Goal: Find specific page/section: Find specific page/section

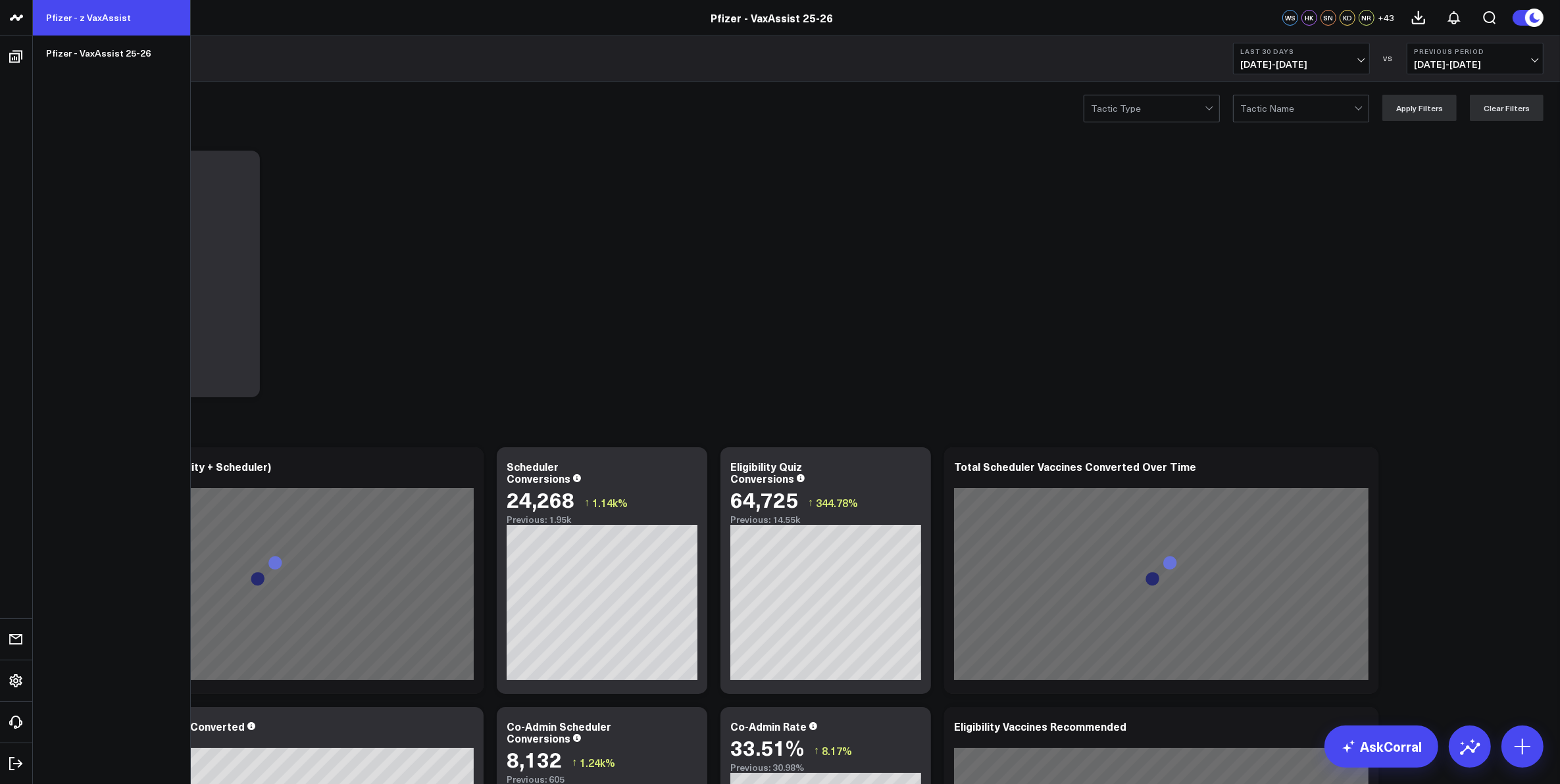
click at [102, 17] on link "Pfizer - z VaxAssist" at bounding box center [112, 18] width 157 height 35
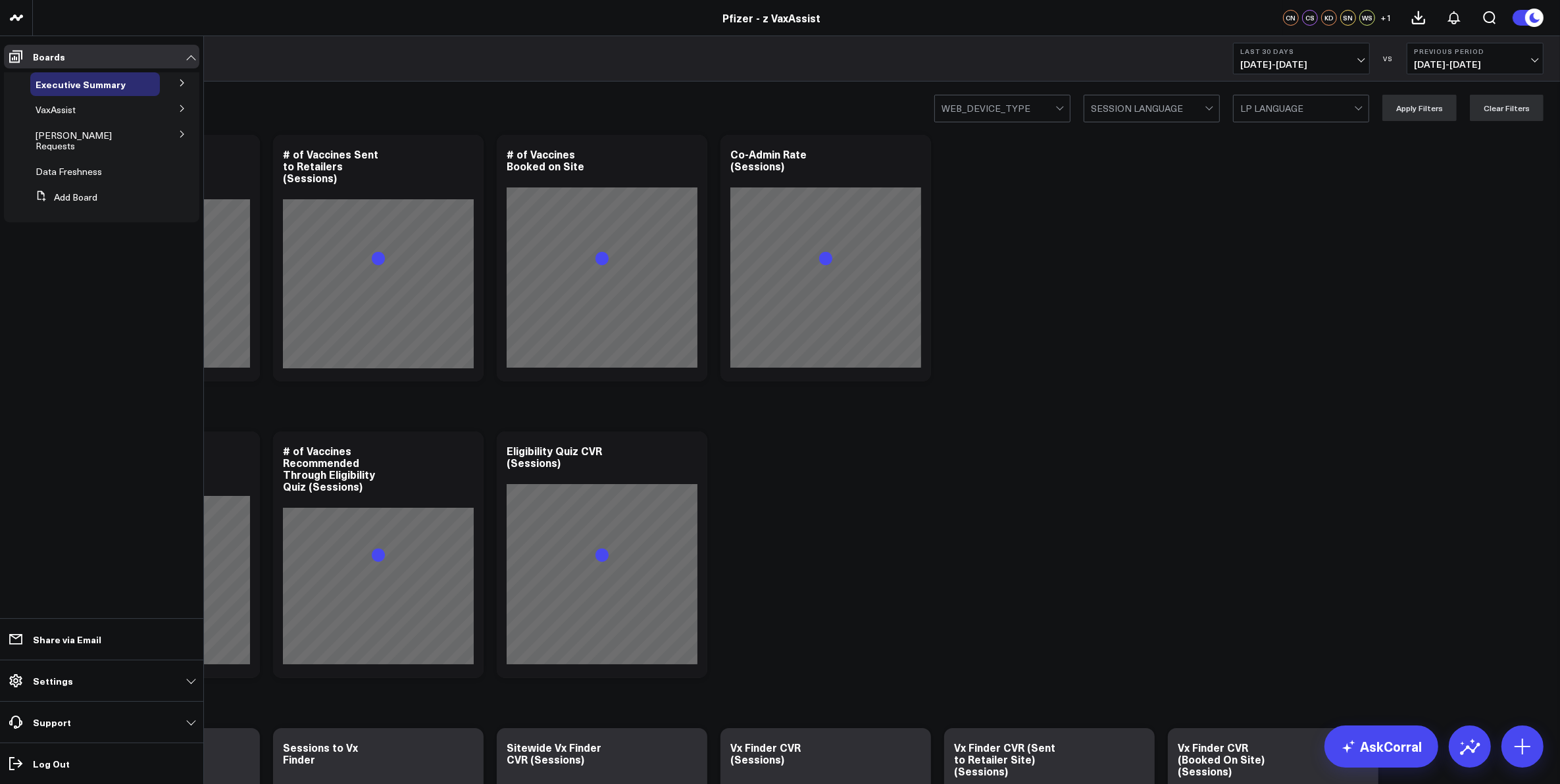
click at [178, 83] on icon at bounding box center [182, 83] width 8 height 8
click at [175, 140] on button at bounding box center [181, 142] width 34 height 20
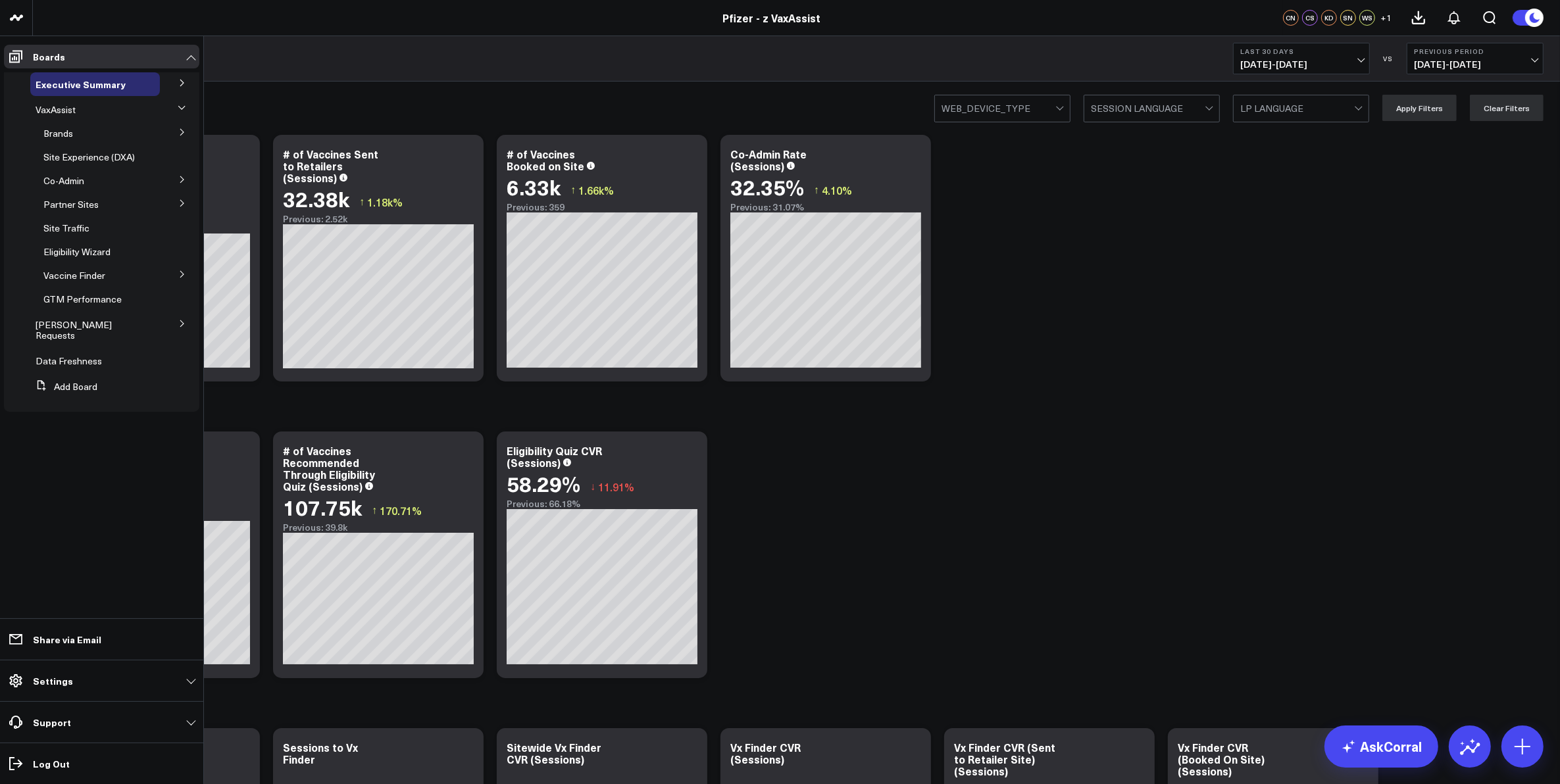
click at [175, 128] on button at bounding box center [181, 131] width 34 height 20
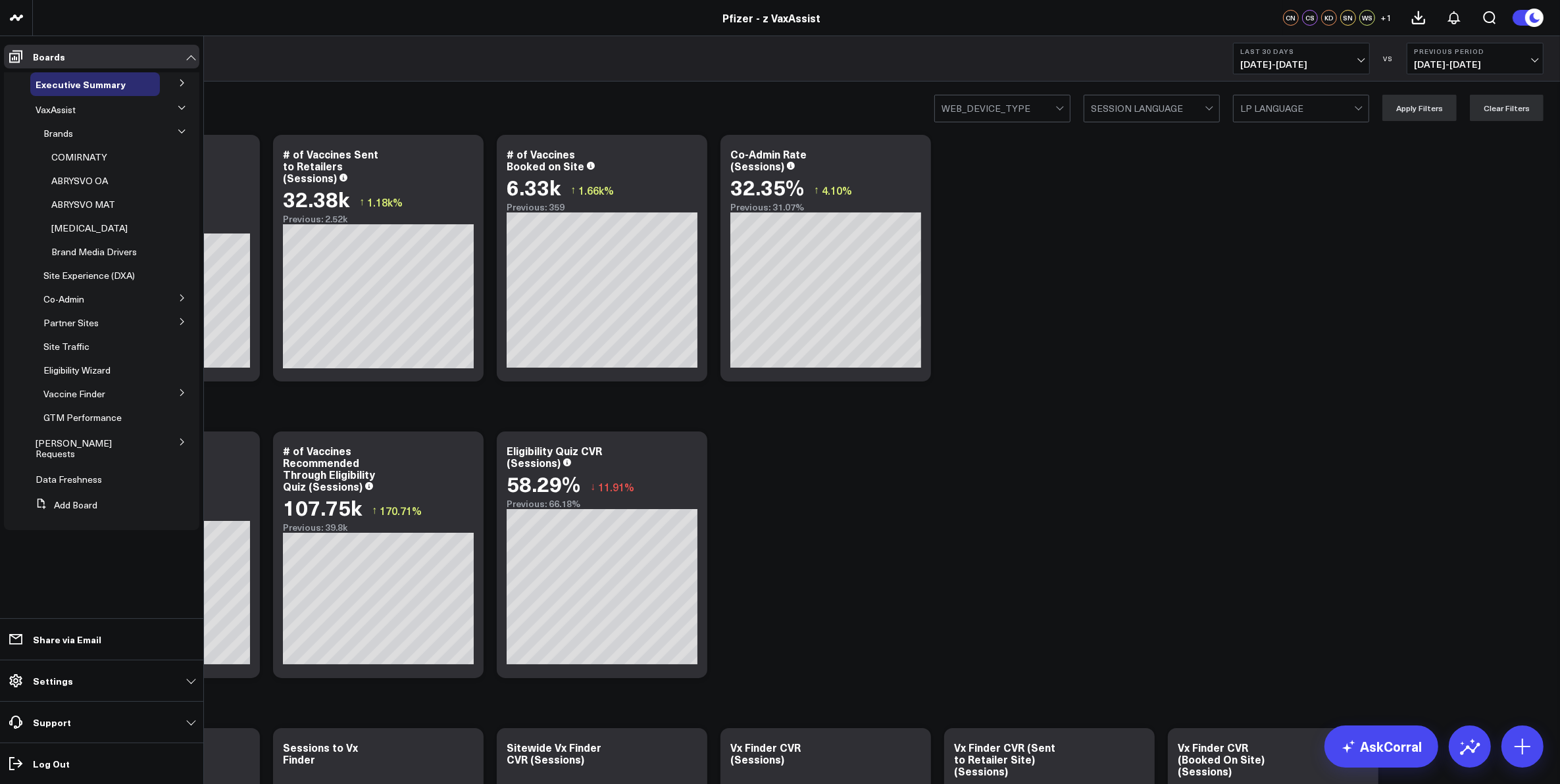
click at [176, 296] on button at bounding box center [181, 297] width 34 height 20
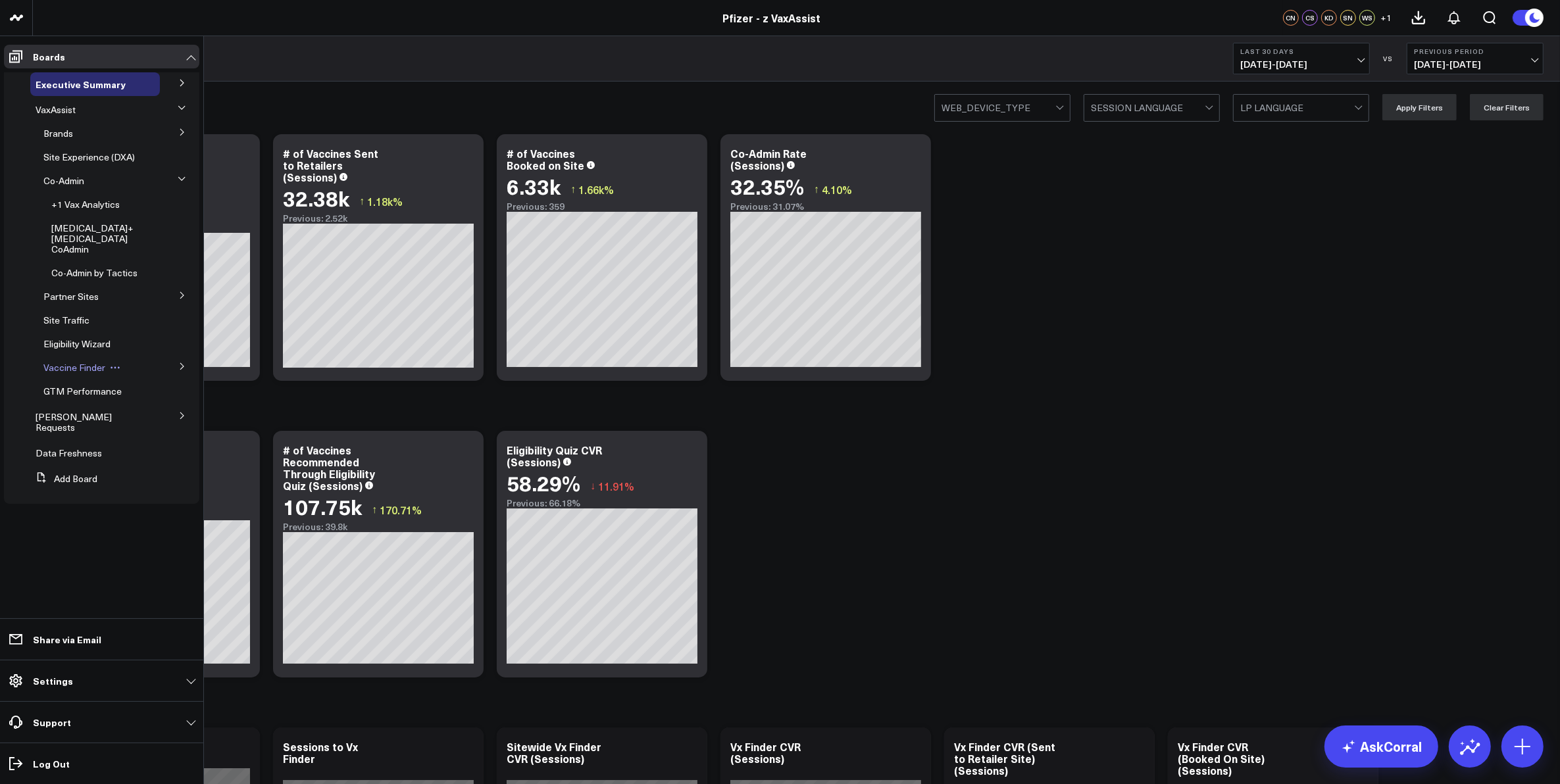
scroll to position [82, 0]
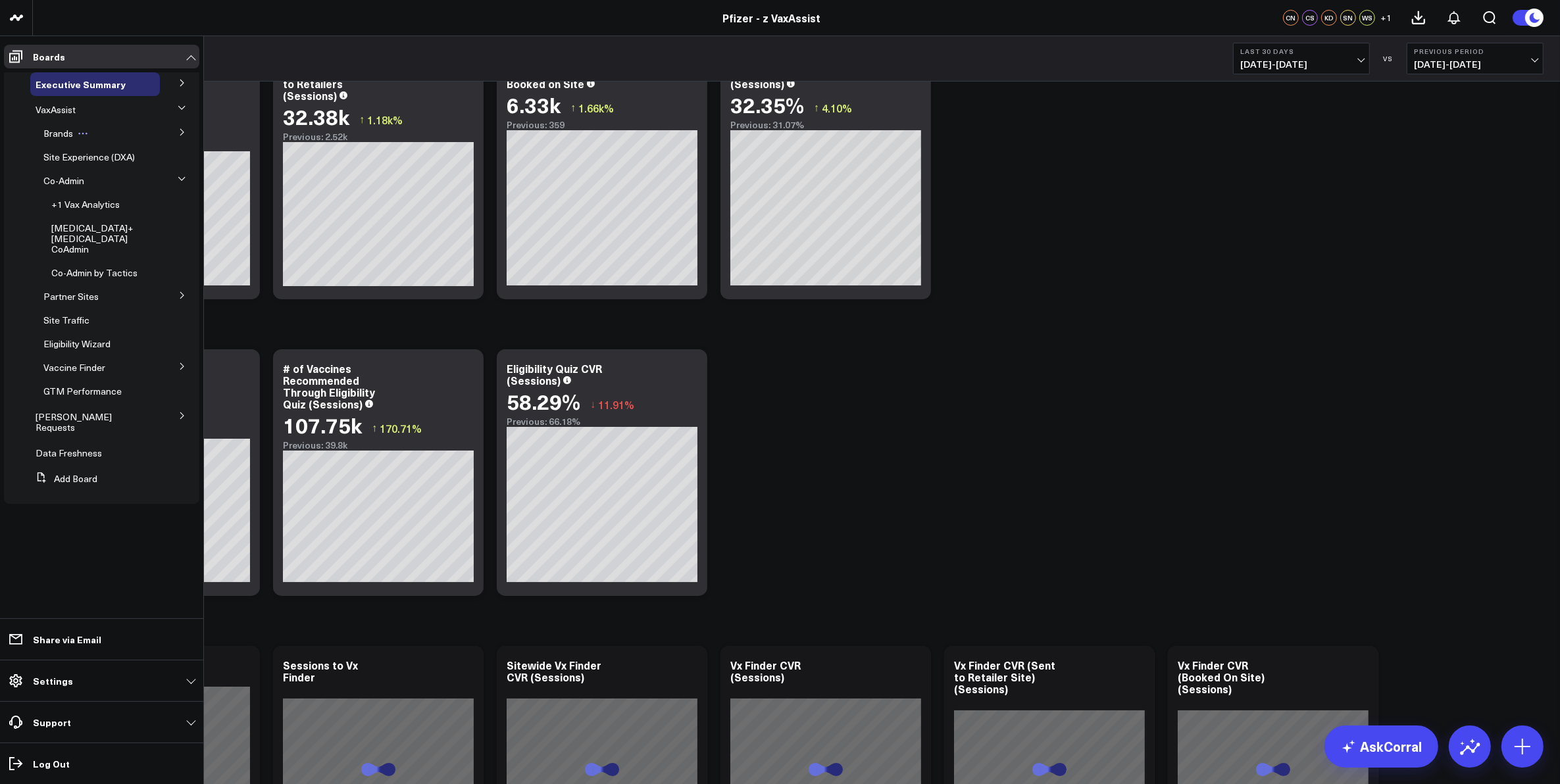
click at [63, 129] on span "Brands" at bounding box center [58, 132] width 29 height 13
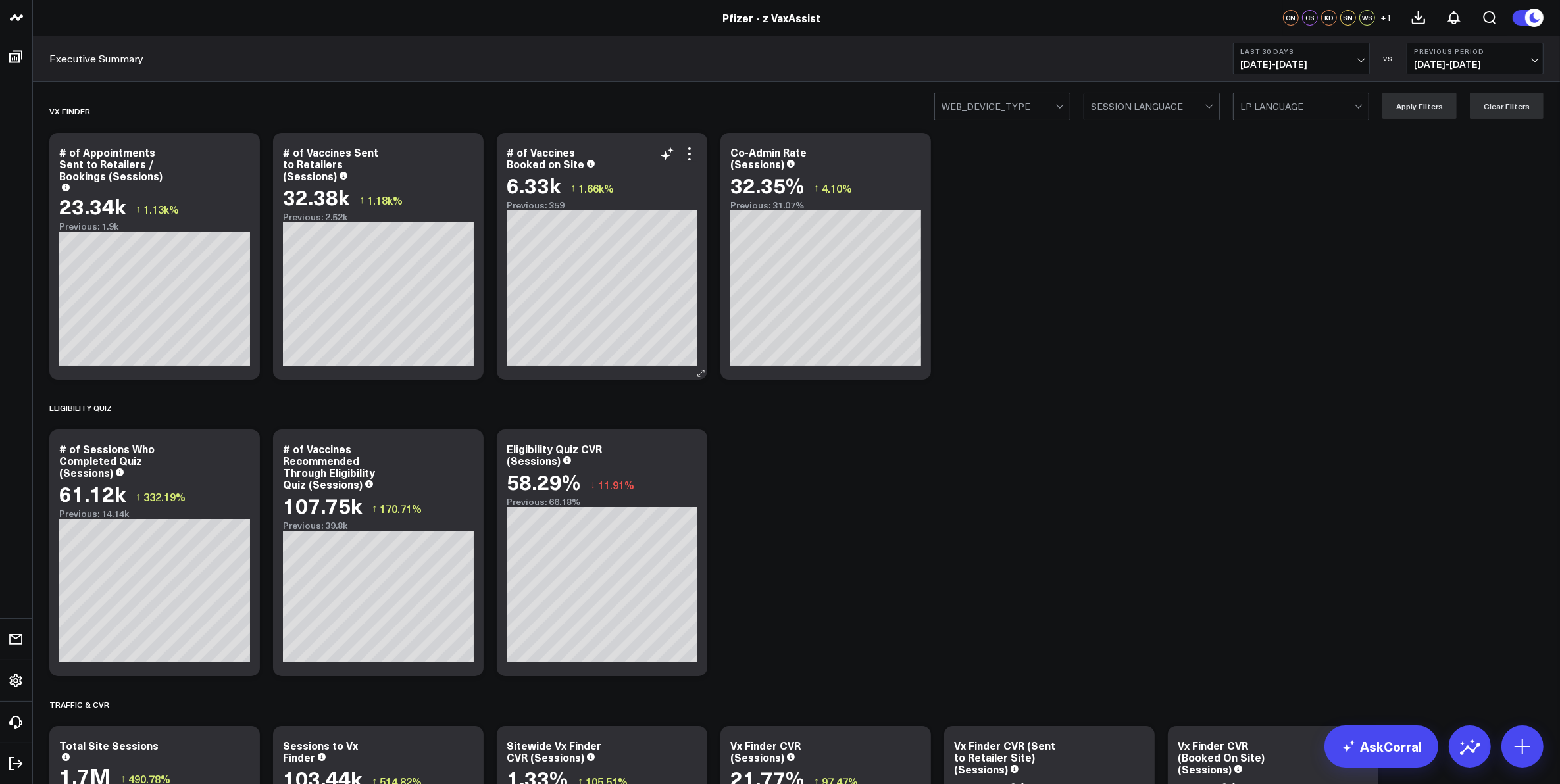
scroll to position [0, 0]
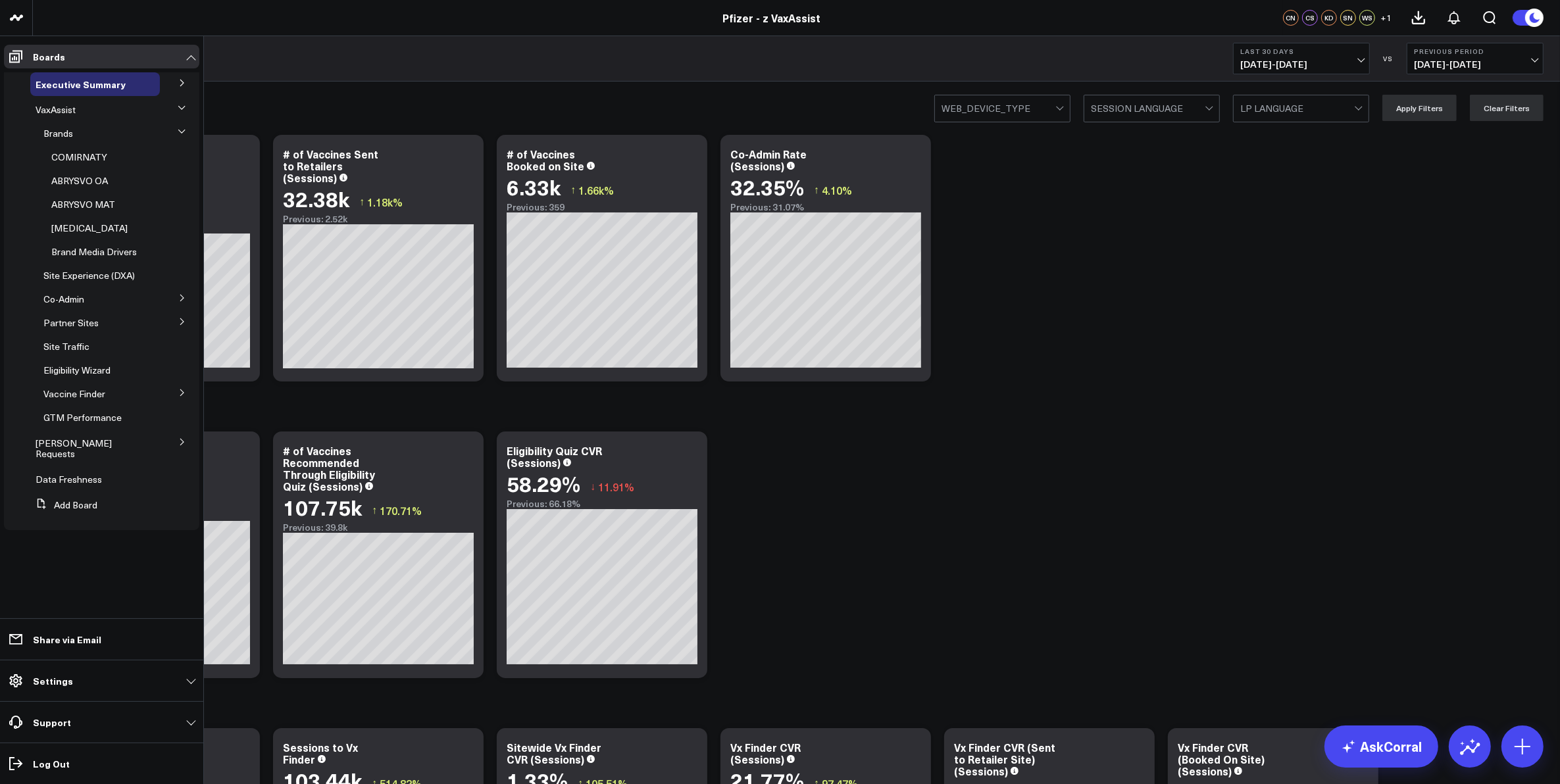
click at [175, 83] on button at bounding box center [181, 82] width 34 height 20
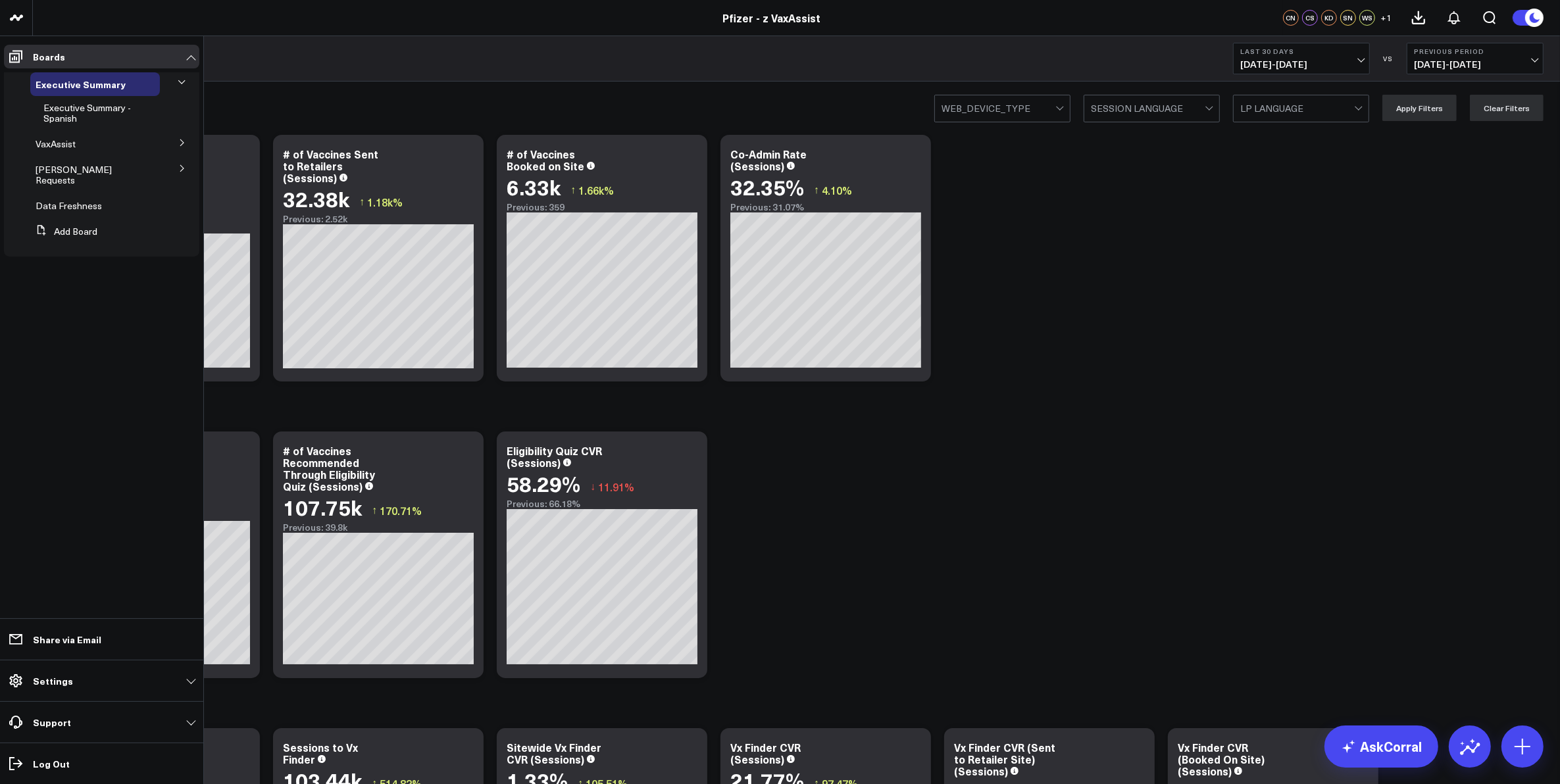
click at [179, 145] on icon at bounding box center [182, 143] width 8 height 8
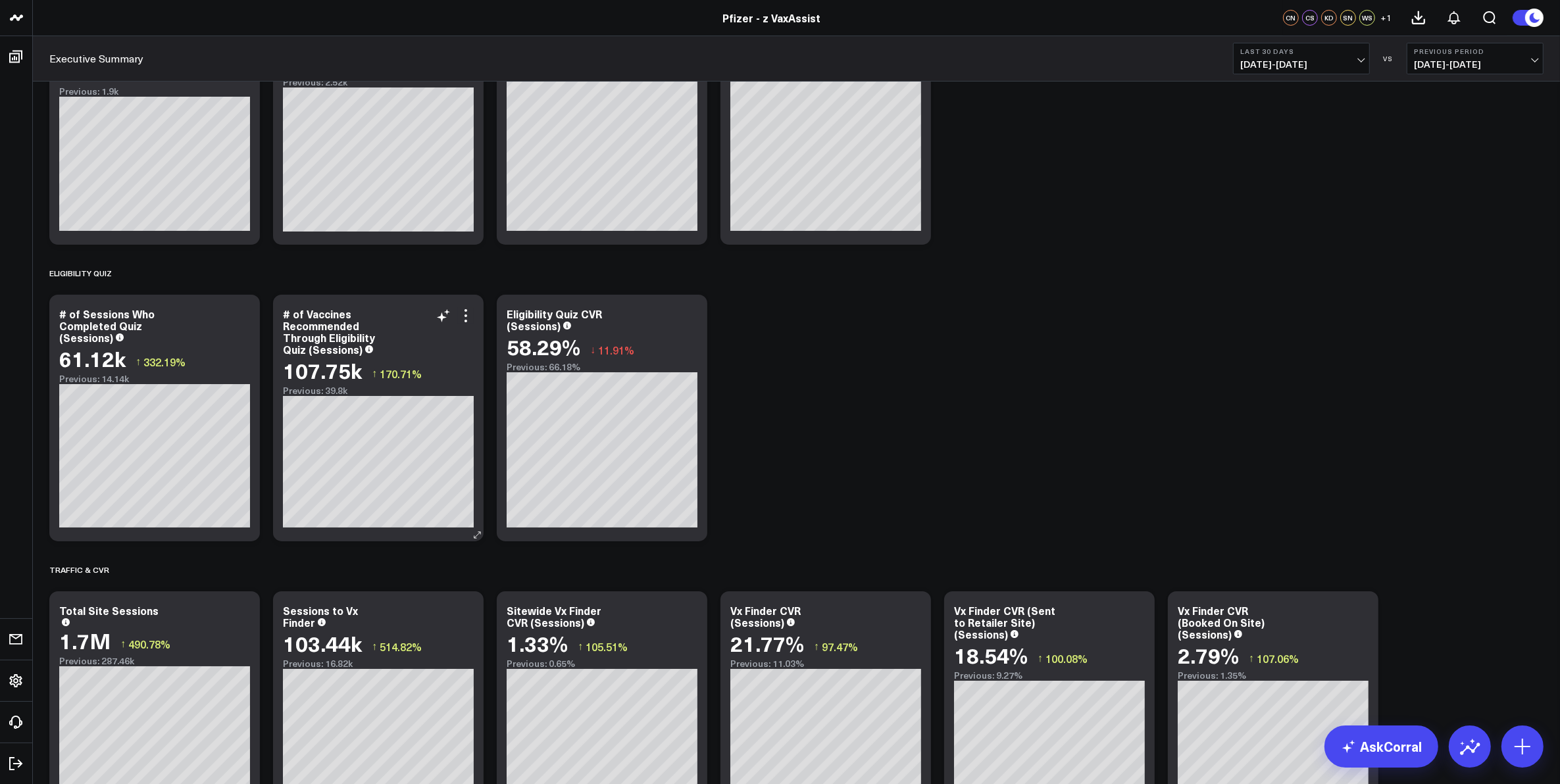
scroll to position [328, 0]
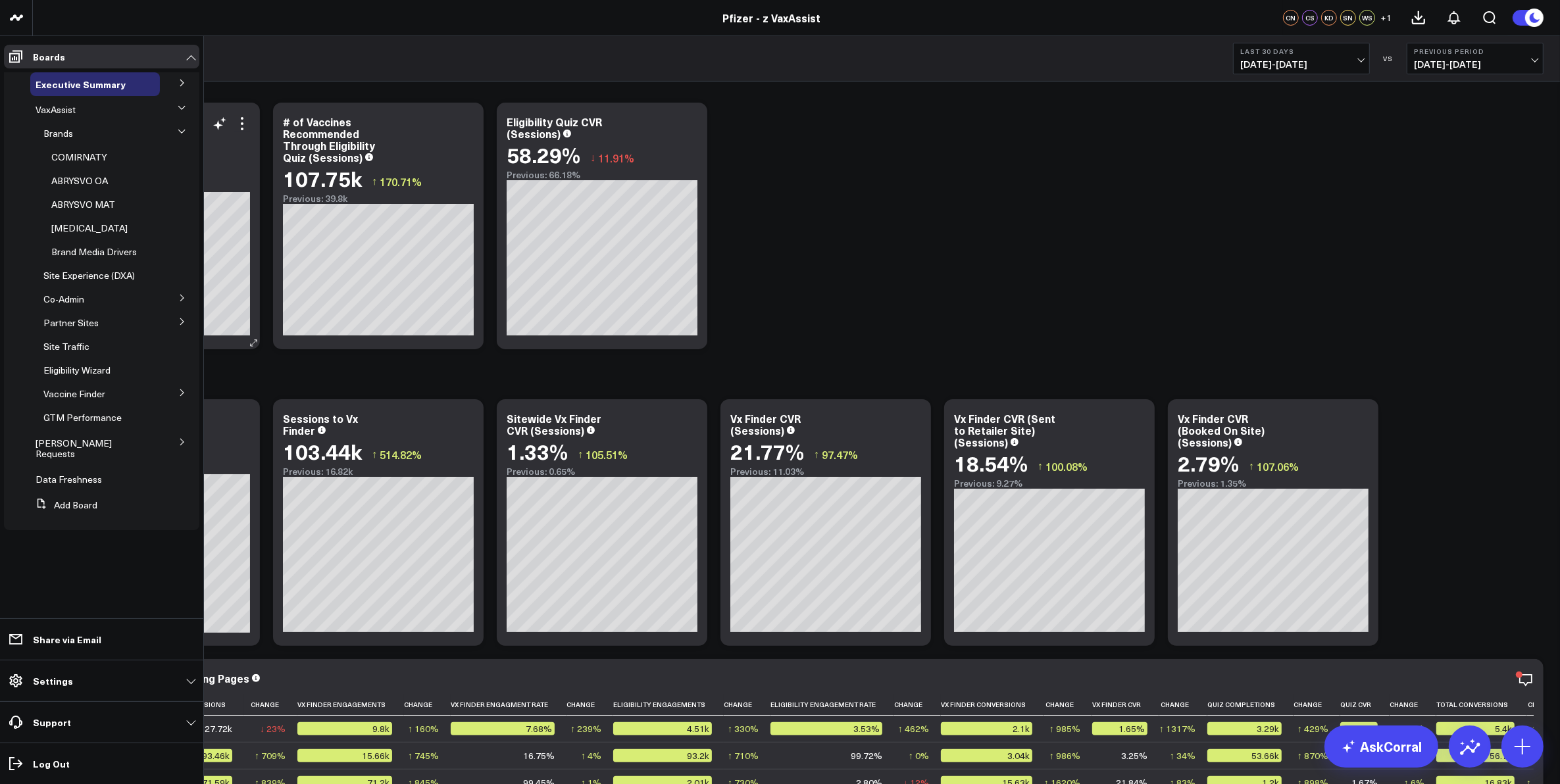
drag, startPoint x: 83, startPoint y: 157, endPoint x: 215, endPoint y: 157, distance: 132.0
click at [83, 157] on span "COMIRNATY" at bounding box center [78, 157] width 56 height 13
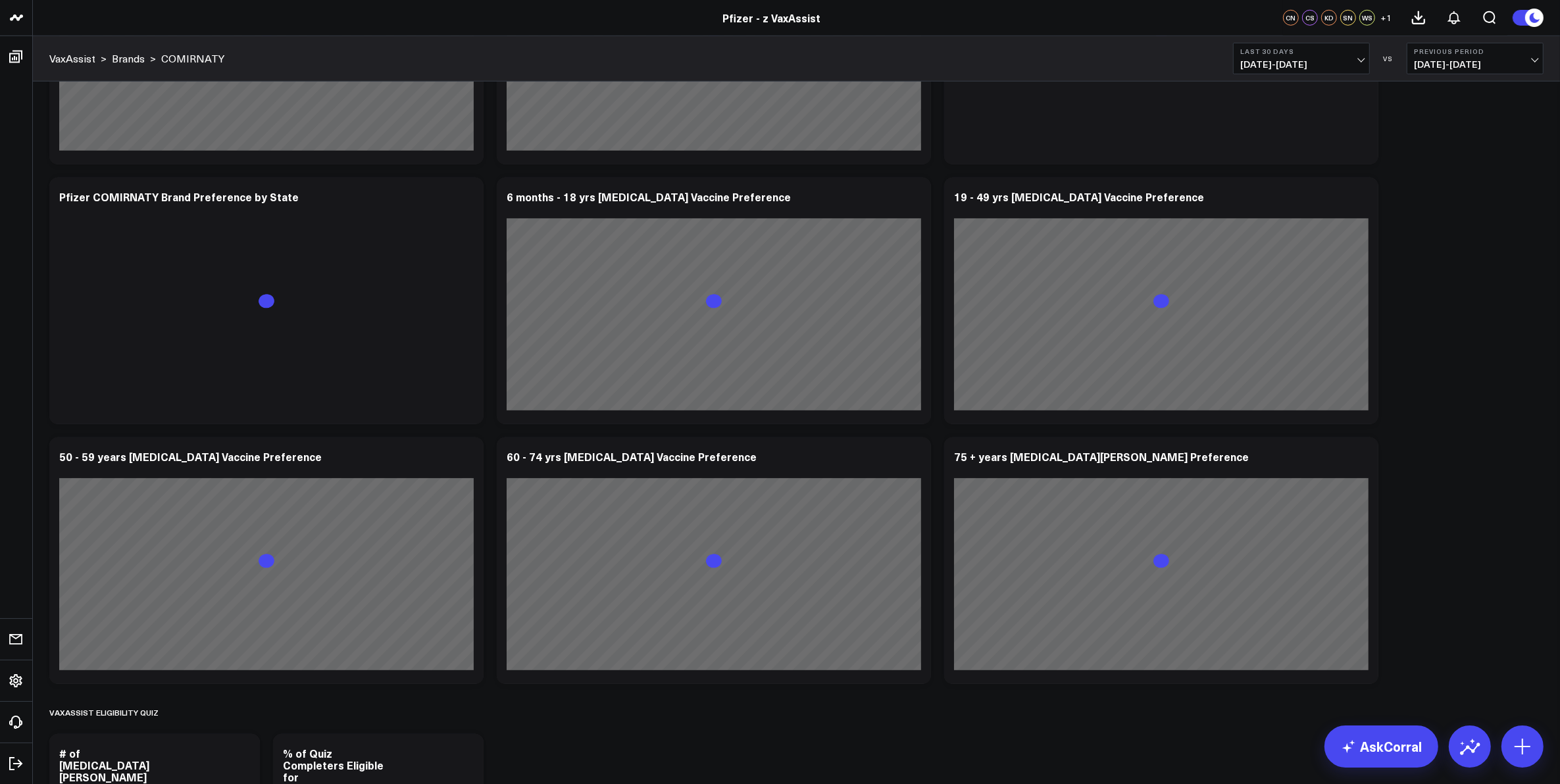
scroll to position [1268, 0]
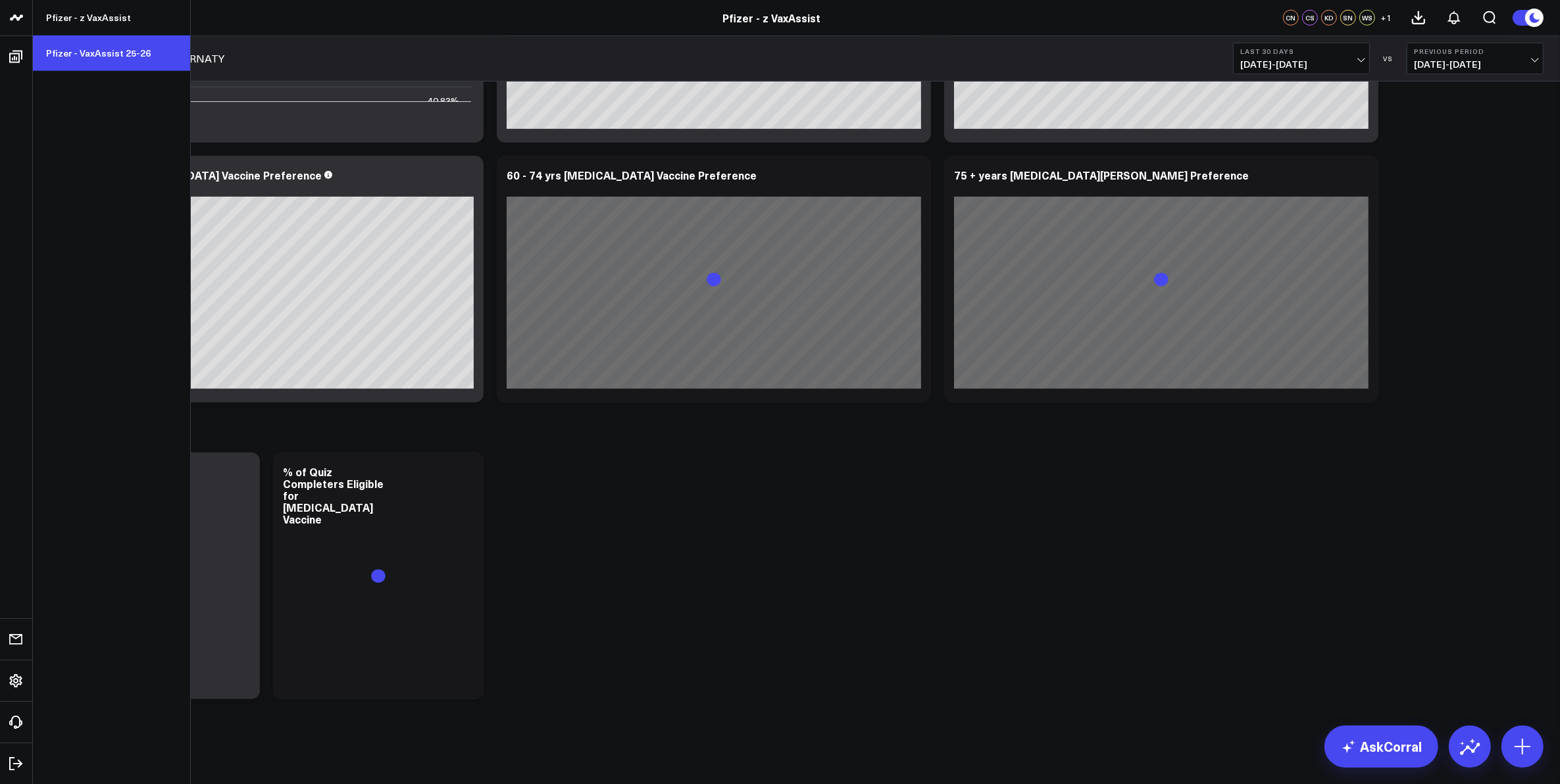
click at [91, 51] on link "Pfizer - VaxAssist 25-26" at bounding box center [112, 53] width 157 height 35
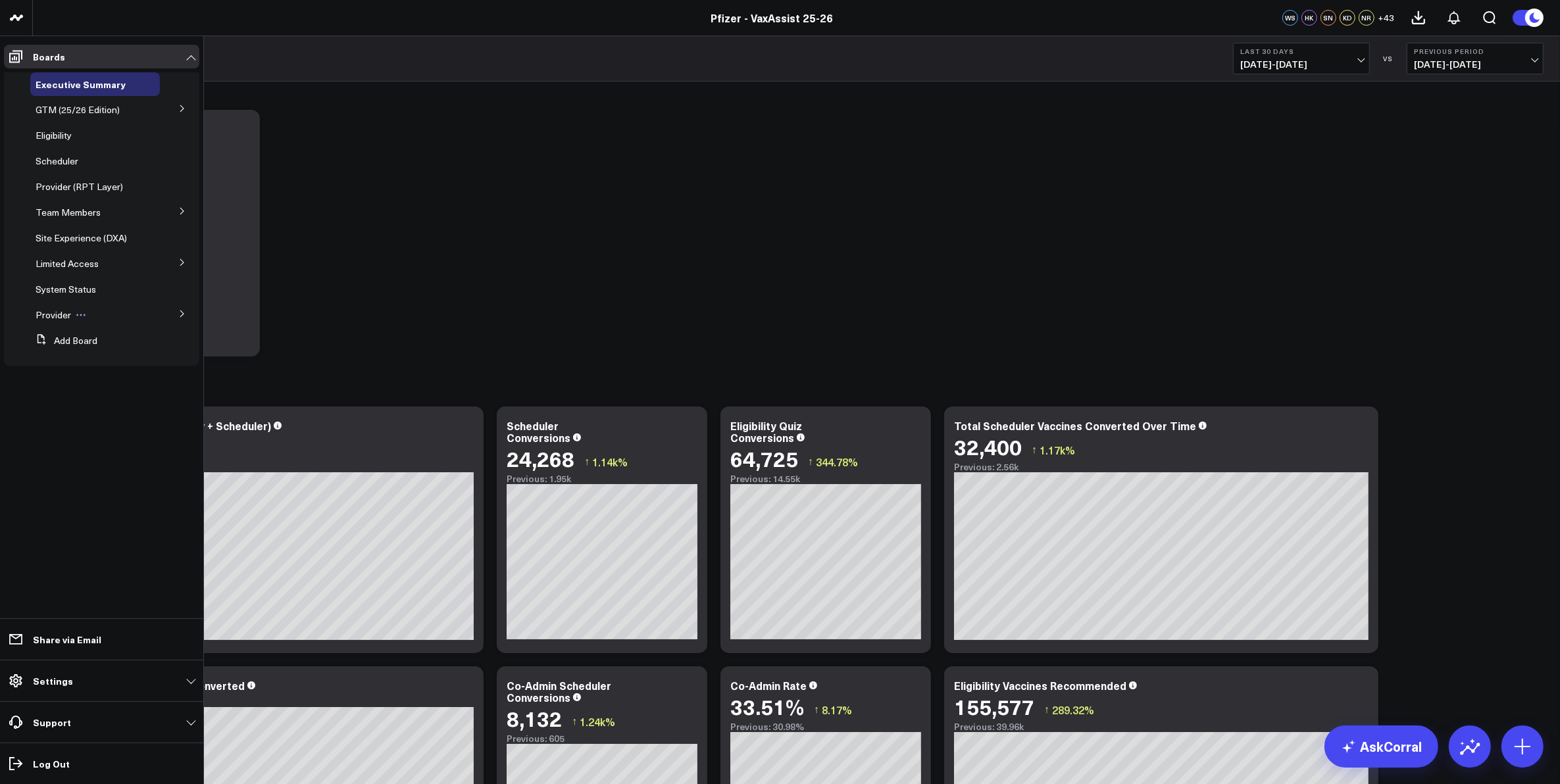
scroll to position [82, 0]
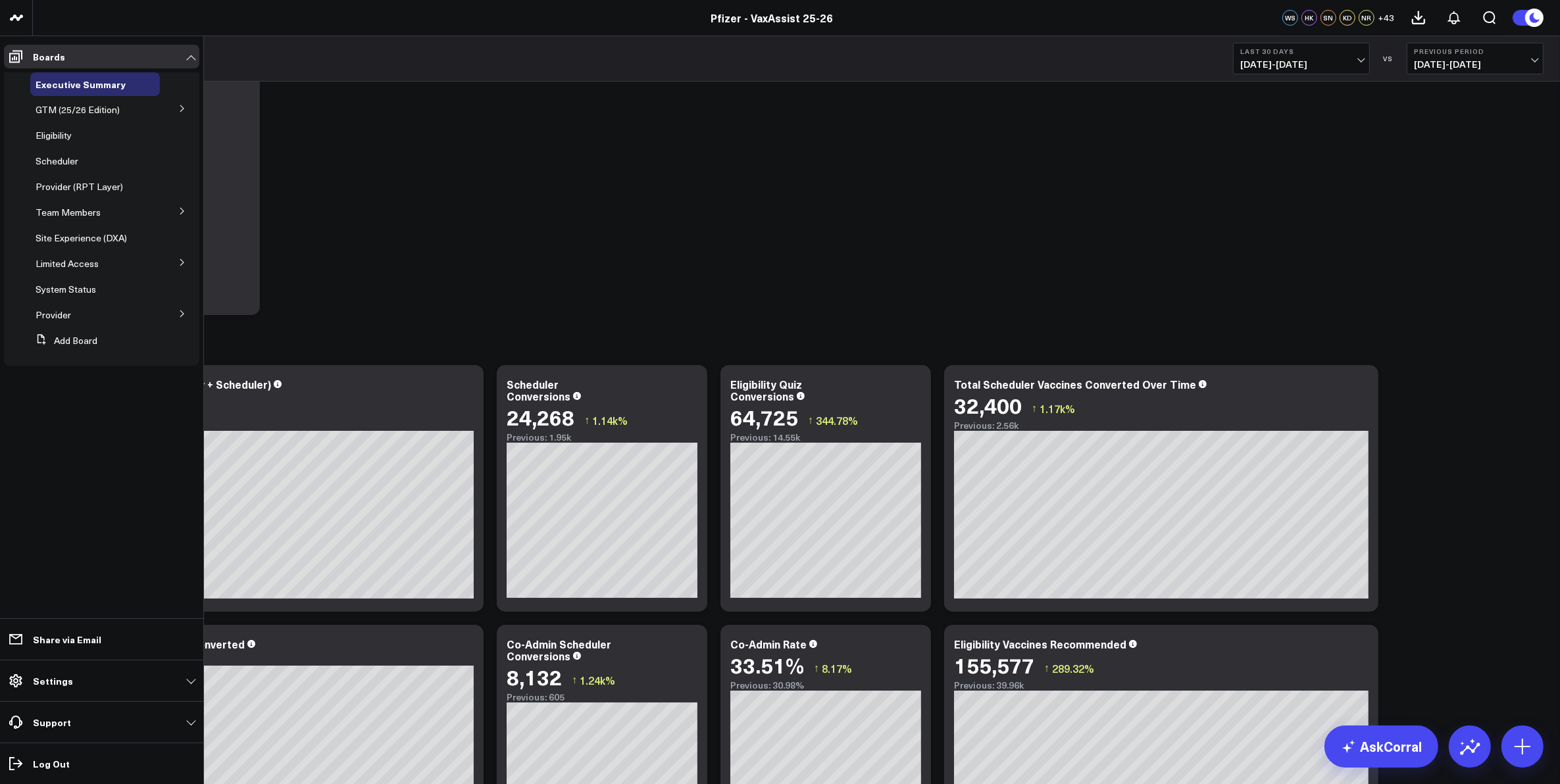
click at [178, 105] on icon at bounding box center [182, 109] width 8 height 8
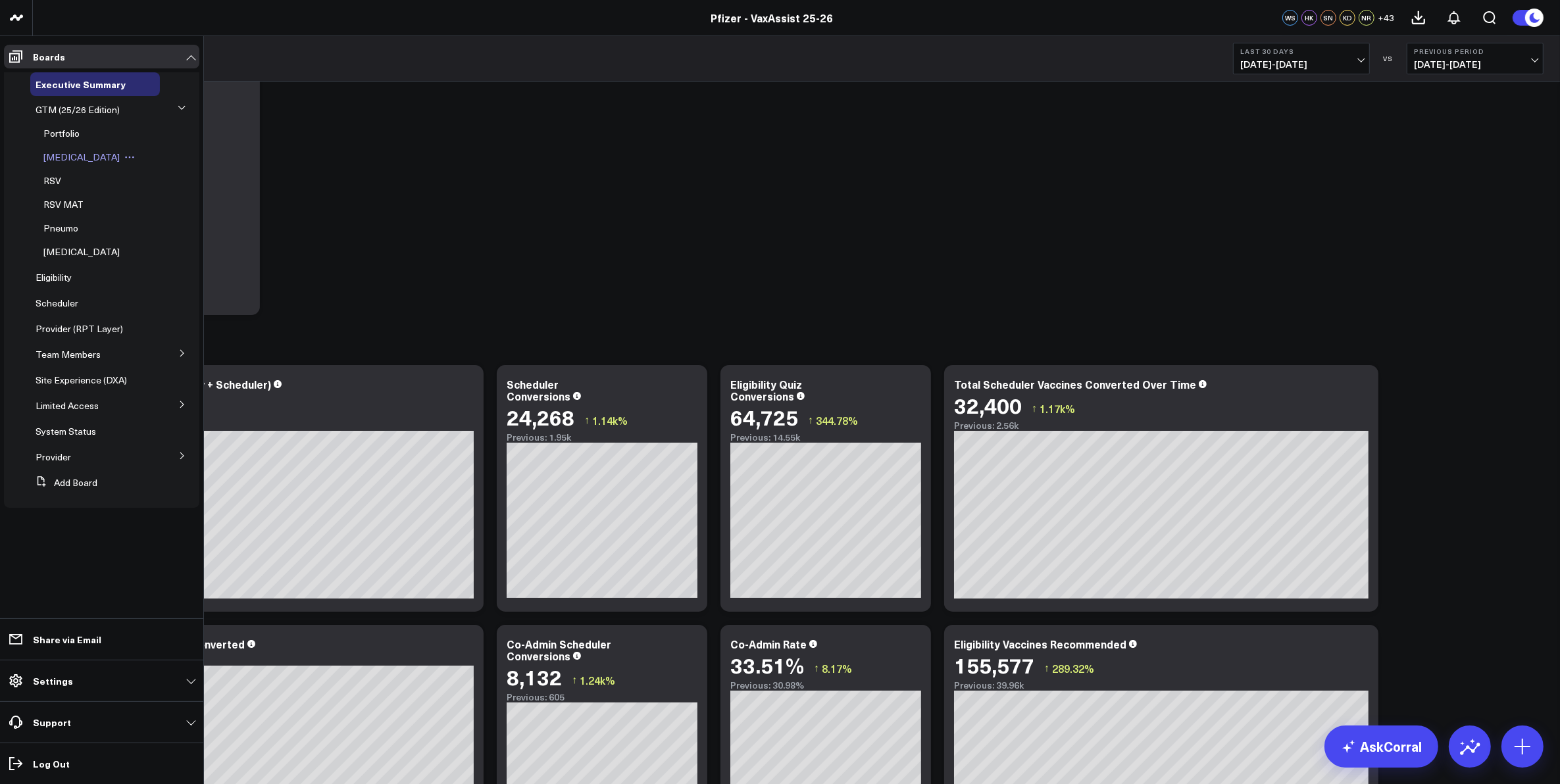
click at [67, 155] on span "Covid-19" at bounding box center [81, 157] width 76 height 13
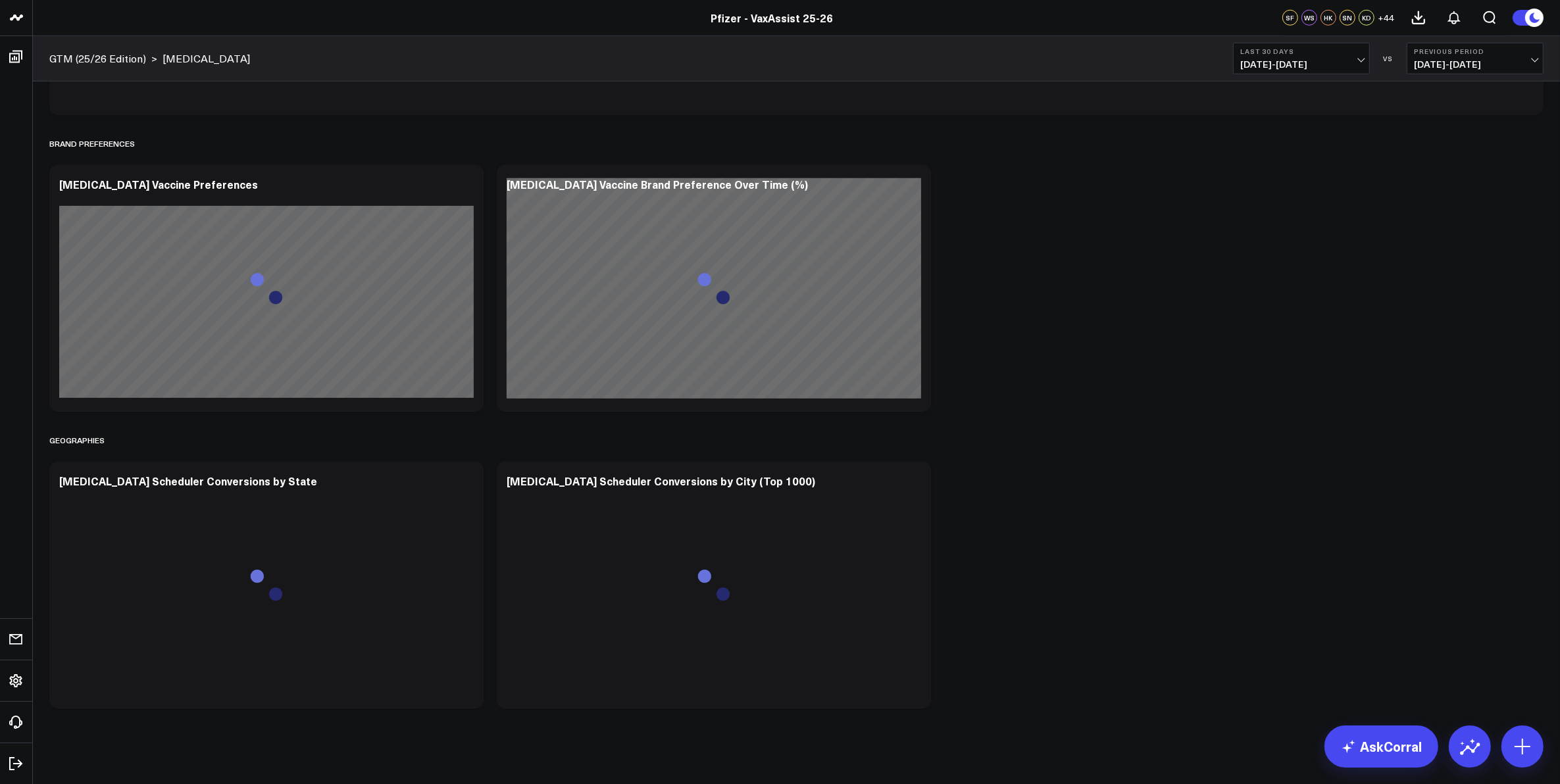
scroll to position [1342, 0]
